Goal: Information Seeking & Learning: Learn about a topic

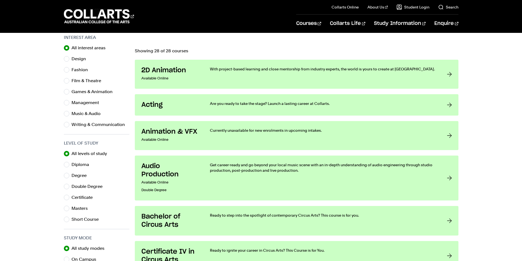
scroll to position [192, 0]
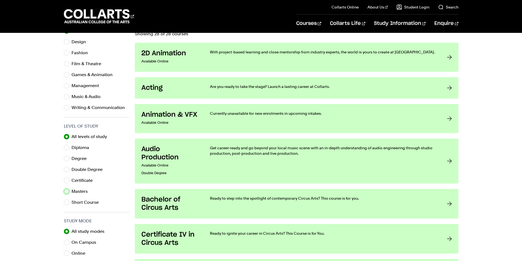
click at [66, 192] on input "Masters" at bounding box center [66, 191] width 5 height 5
radio input "true"
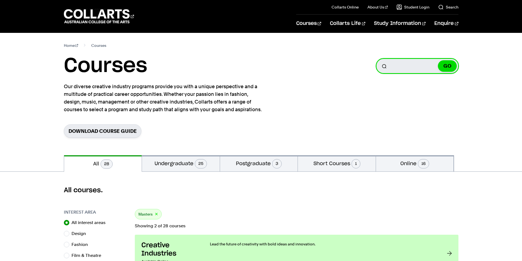
click at [407, 66] on input "Search for a course" at bounding box center [418, 66] width 82 height 15
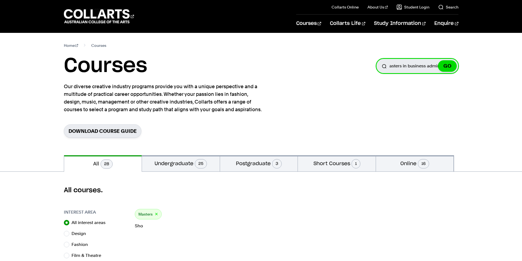
scroll to position [0, 7]
type input "masters in business administration"
click at [438, 60] on button "GO" at bounding box center [447, 66] width 19 height 12
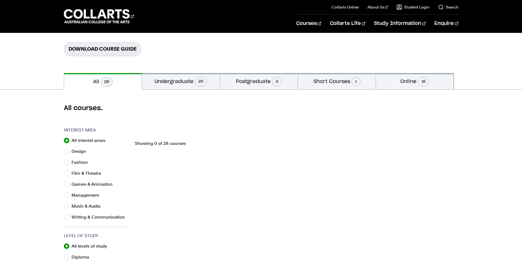
scroll to position [110, 0]
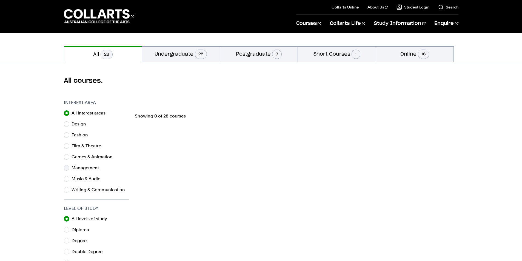
click at [71, 167] on div "Management" at bounding box center [97, 168] width 66 height 8
click at [68, 169] on input "Management" at bounding box center [66, 167] width 5 height 5
radio input "true"
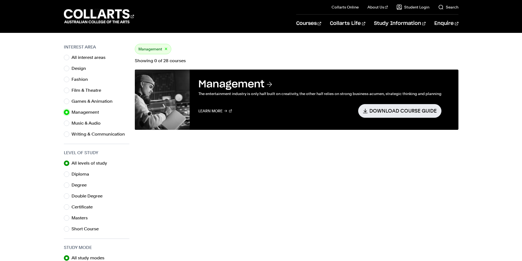
scroll to position [165, 0]
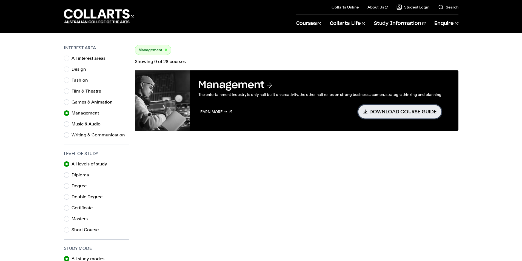
click at [395, 112] on link "Download Course Guide" at bounding box center [399, 111] width 83 height 13
